Goal: Task Accomplishment & Management: Manage account settings

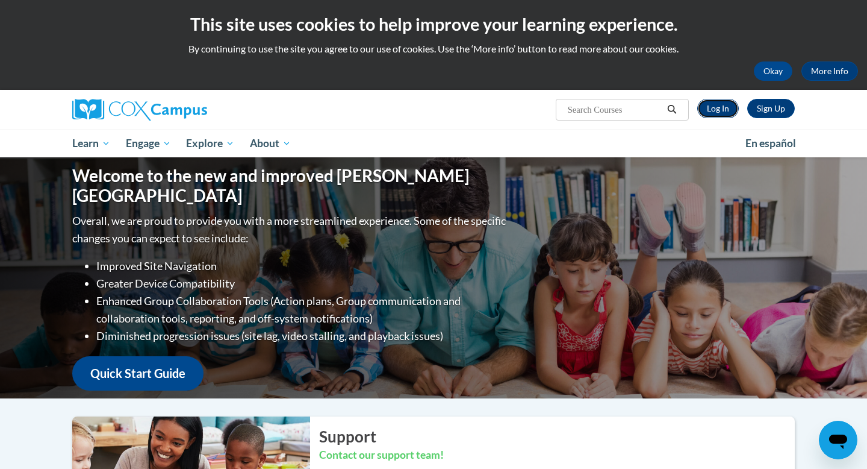
click at [719, 109] on link "Log In" at bounding box center [719, 108] width 42 height 19
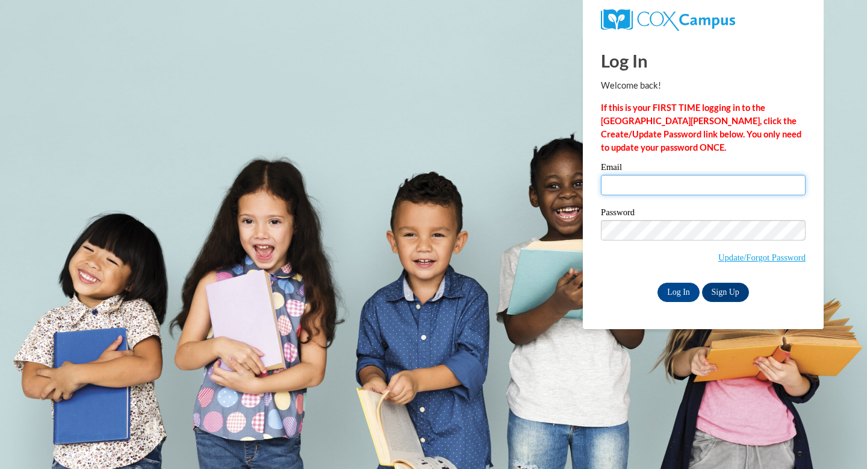
click at [672, 189] on input "Email" at bounding box center [703, 185] width 205 height 20
type input "lpittner@sasd.net"
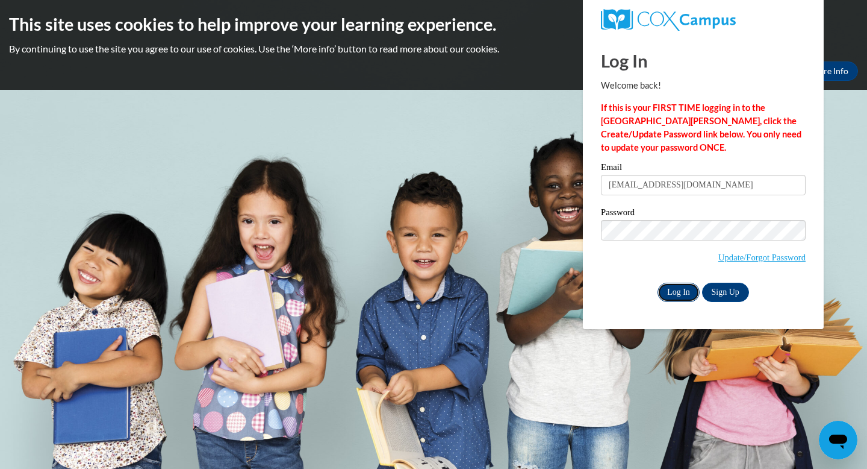
click at [674, 289] on input "Log In" at bounding box center [679, 292] width 42 height 19
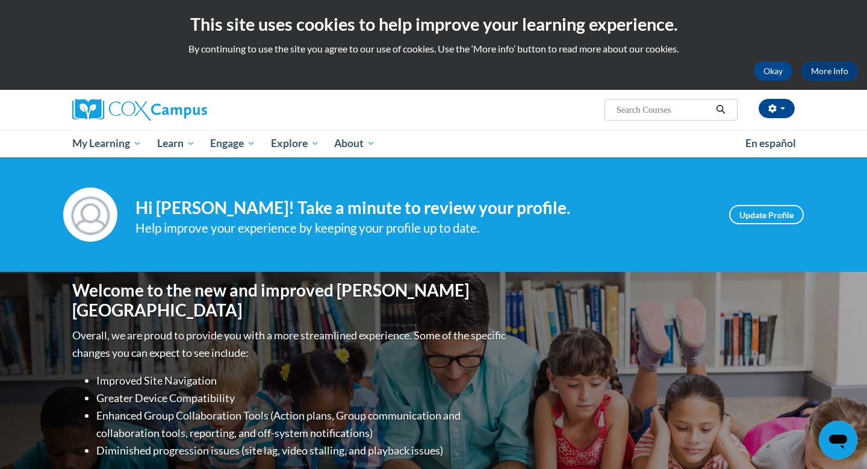
scroll to position [16, 0]
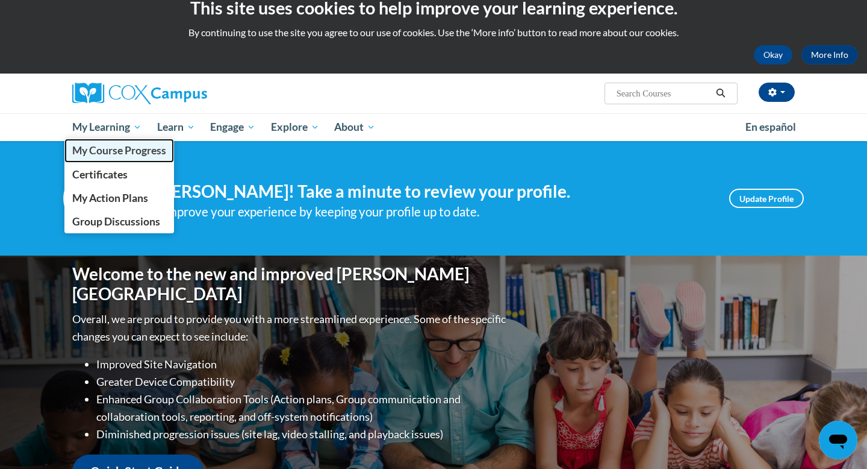
click at [108, 150] on span "My Course Progress" at bounding box center [119, 150] width 94 height 13
